Goal: Task Accomplishment & Management: Complete application form

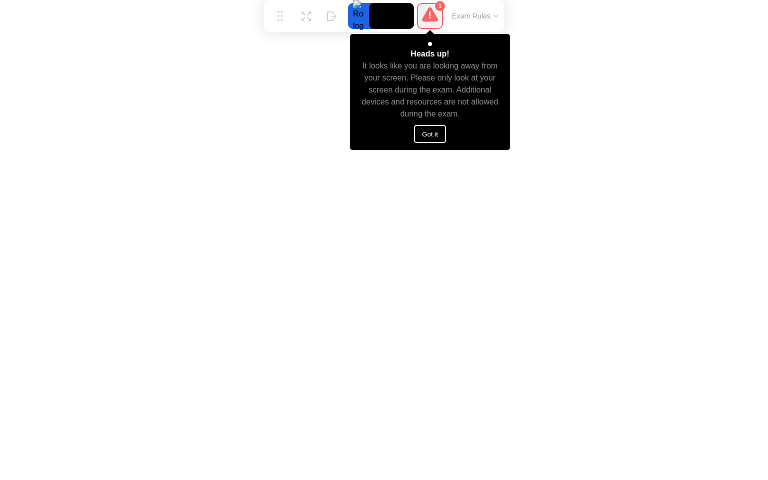
click at [425, 130] on button "Got it" at bounding box center [430, 134] width 32 height 18
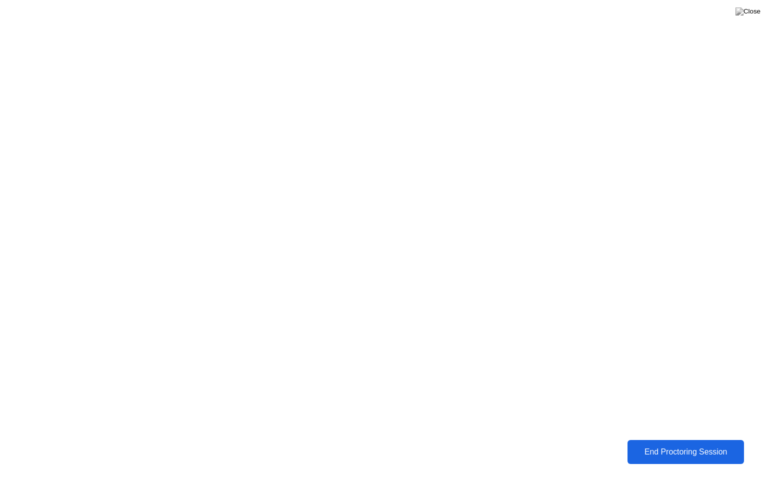
click at [664, 453] on div "End Proctoring Session" at bounding box center [686, 452] width 113 height 9
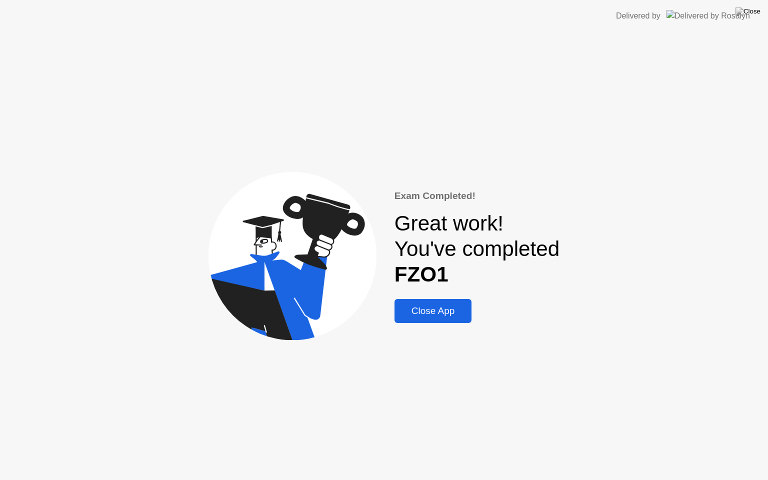
click at [444, 308] on div "Close App" at bounding box center [434, 311] width 72 height 11
